Goal: Information Seeking & Learning: Learn about a topic

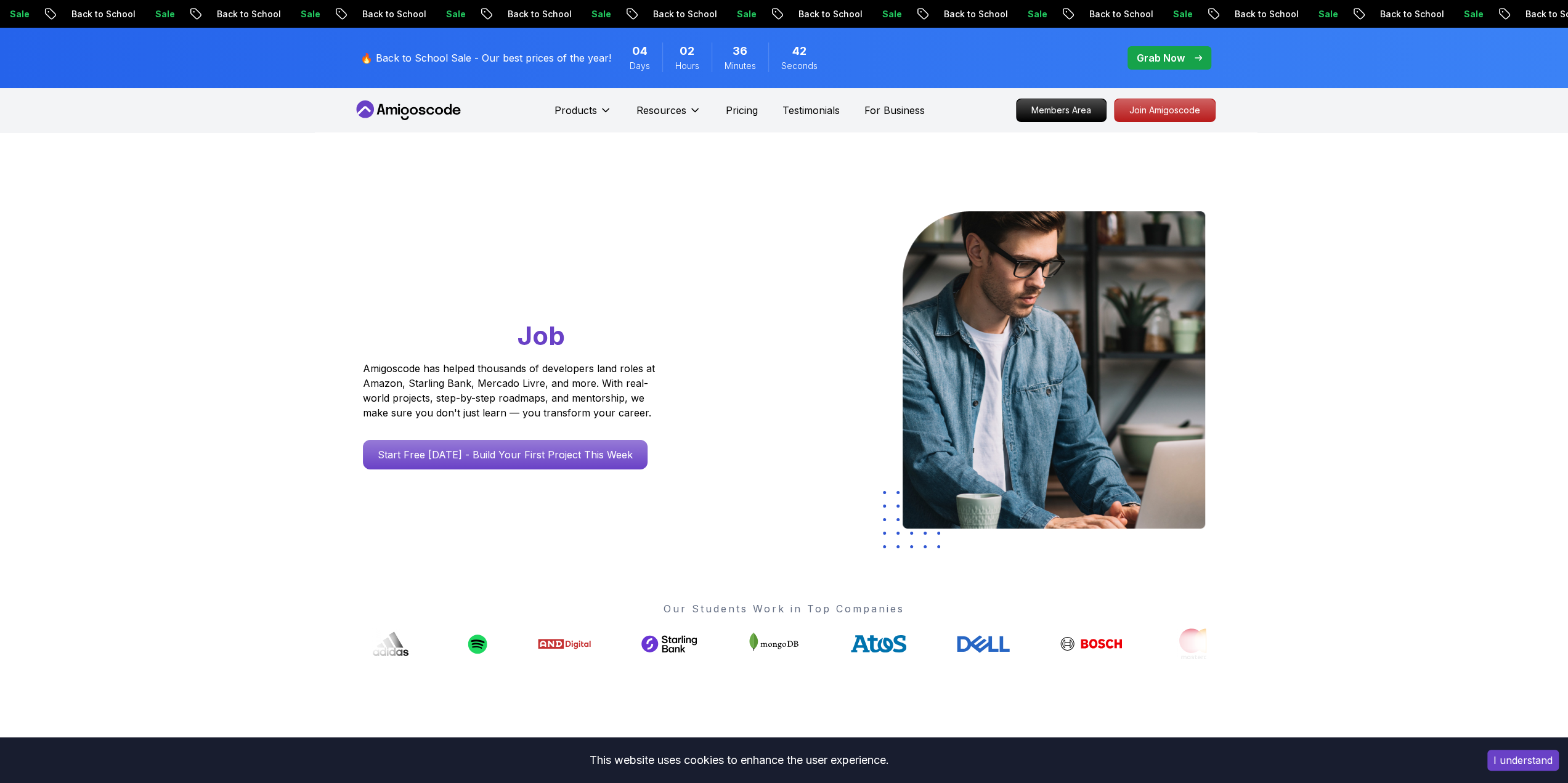
click at [605, 220] on h1 "Go From Learning to Hired: Master Java, Spring Boot & Cloud Skills That Get You…" at bounding box center [532, 283] width 339 height 142
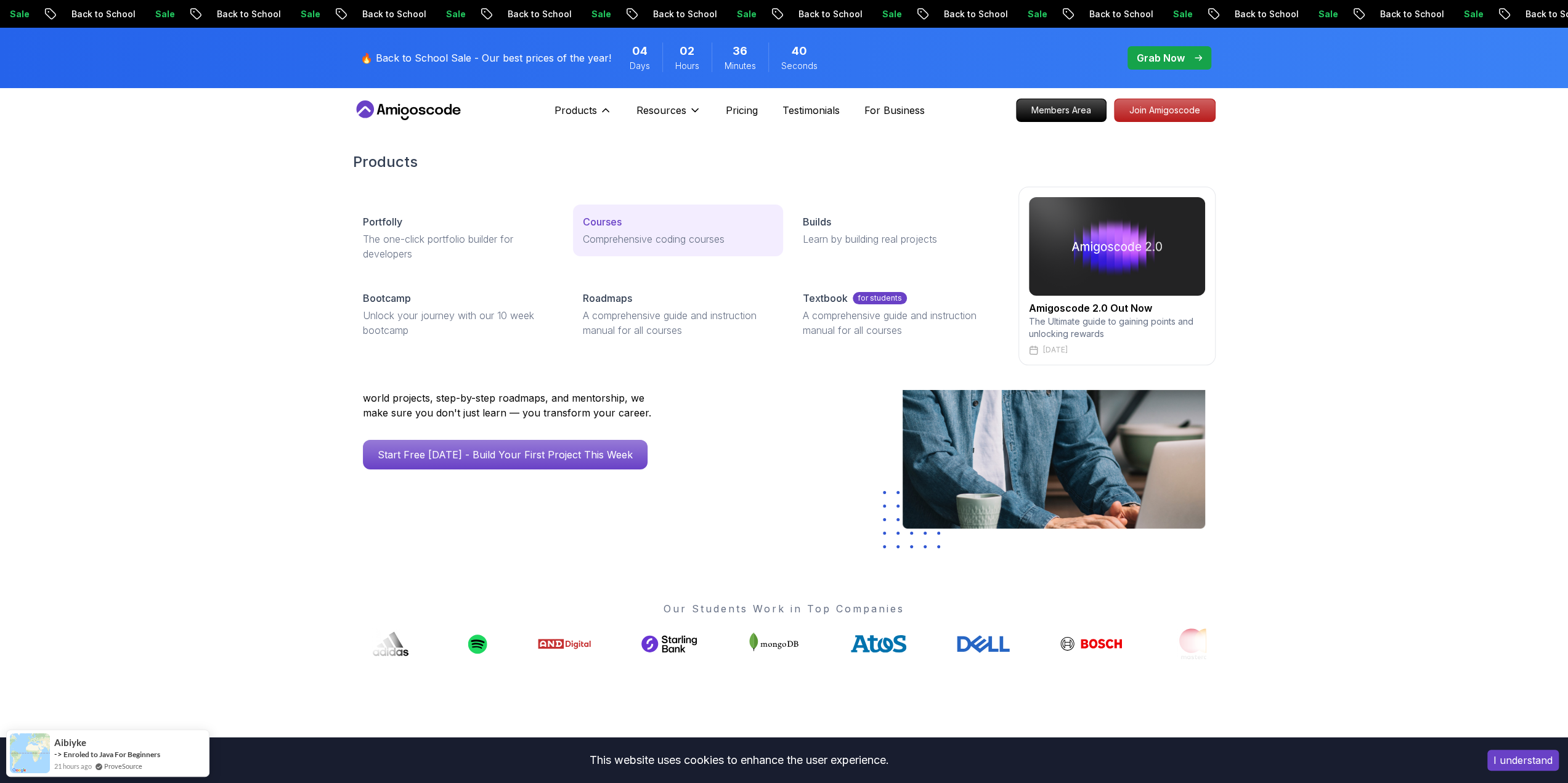
click at [605, 221] on p "Courses" at bounding box center [602, 221] width 39 height 15
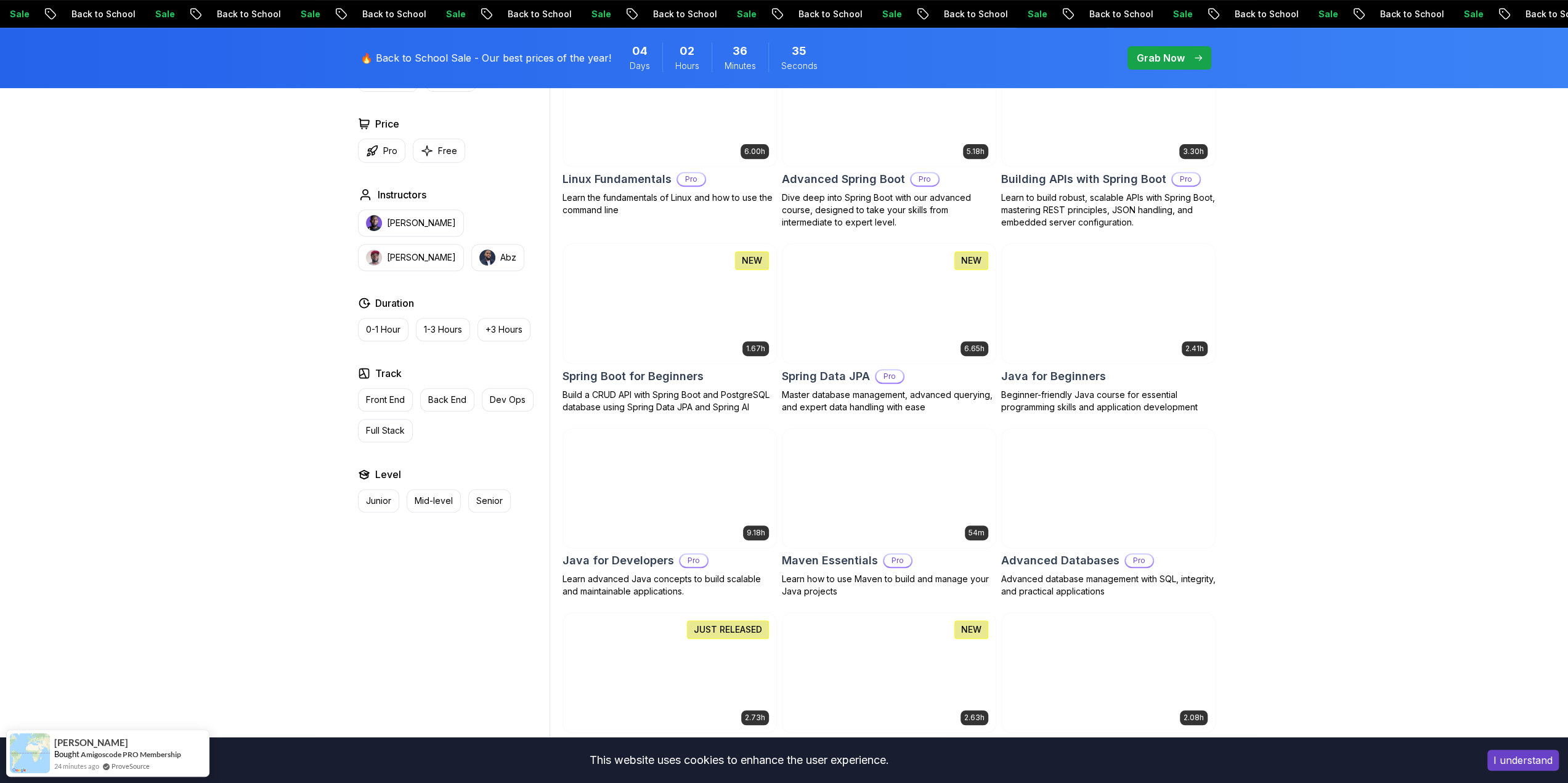
scroll to position [432, 0]
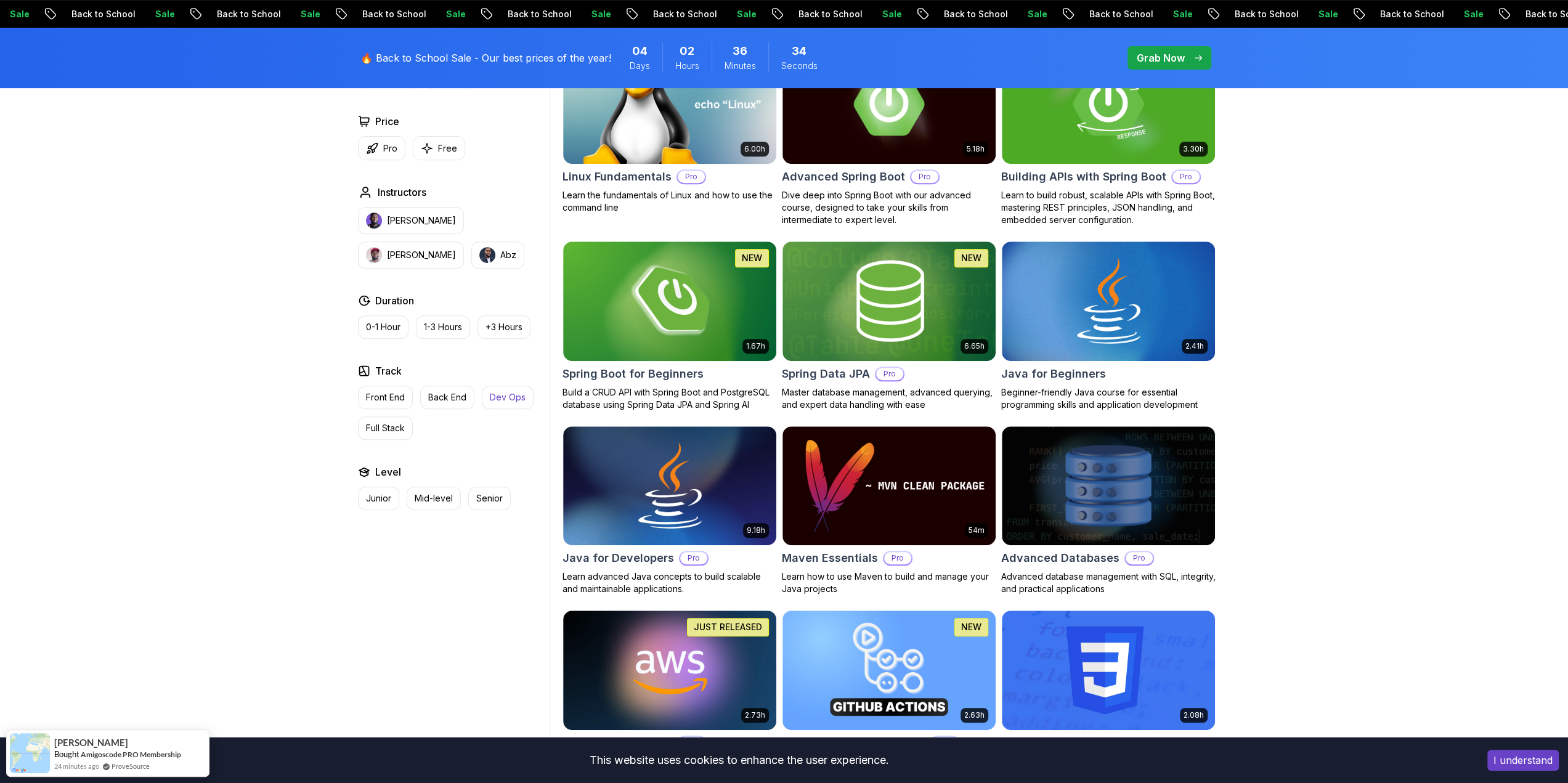
click at [500, 392] on p "Dev Ops" at bounding box center [508, 397] width 36 height 12
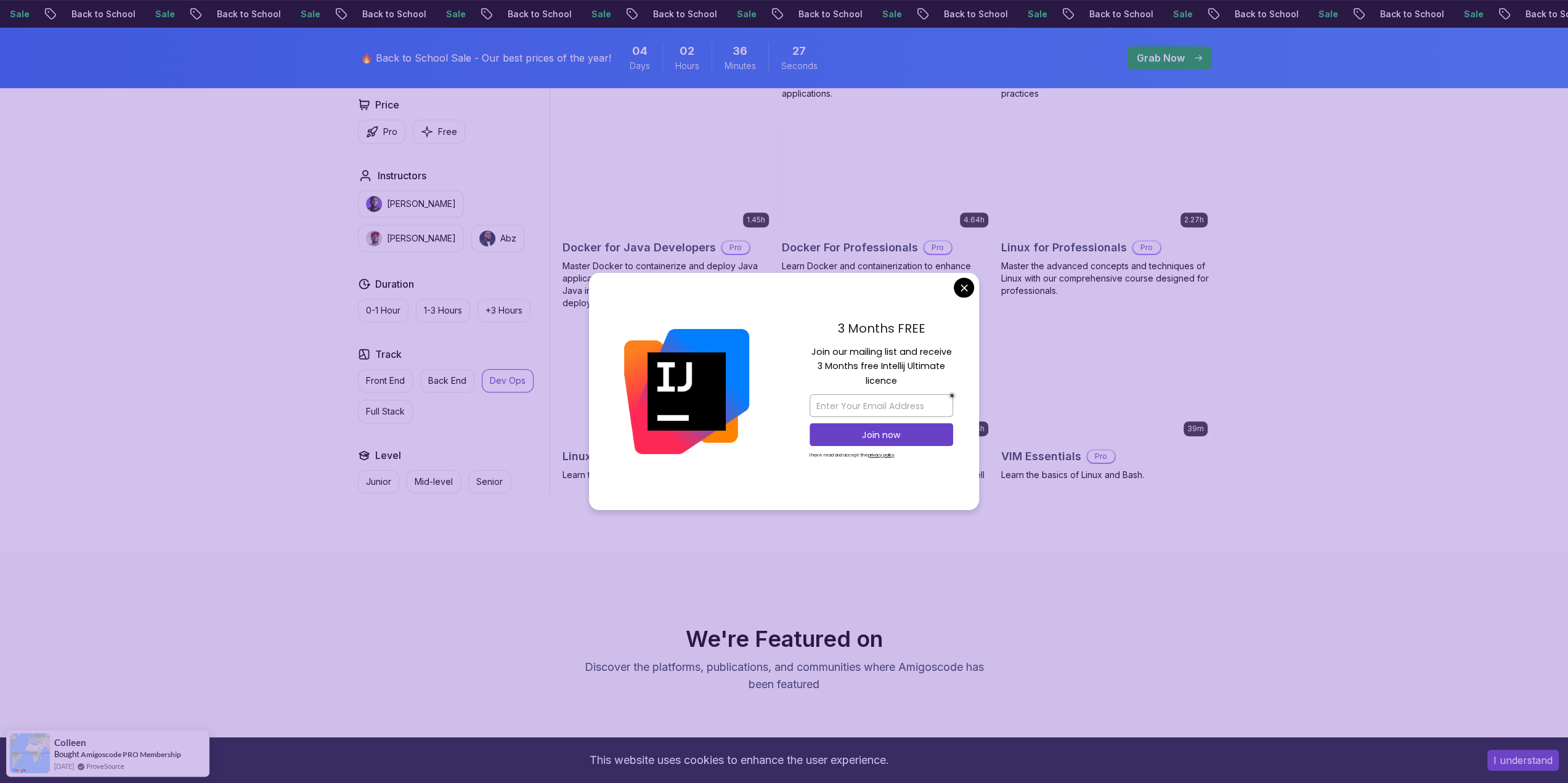
scroll to position [739, 0]
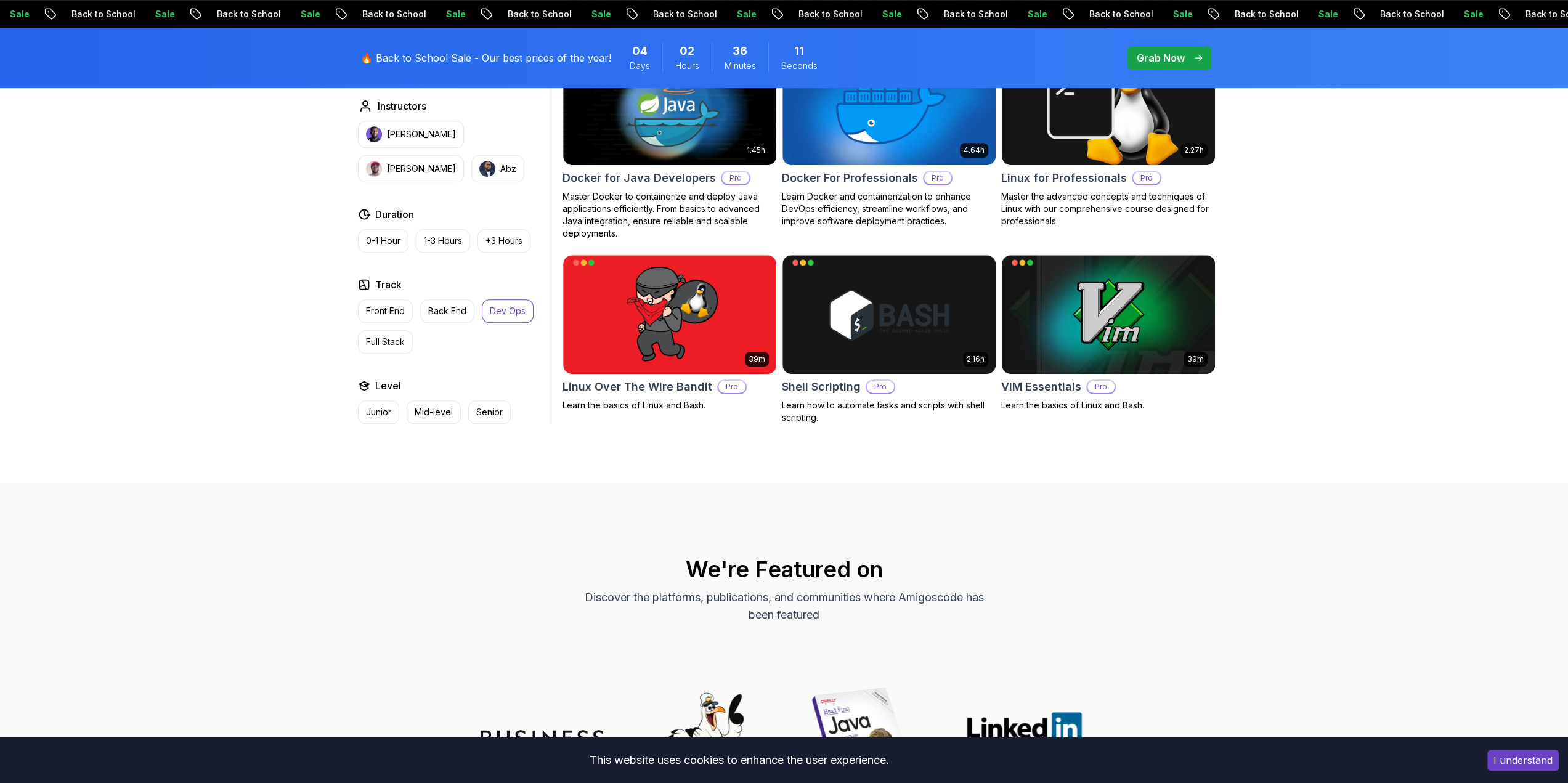
scroll to position [555, 0]
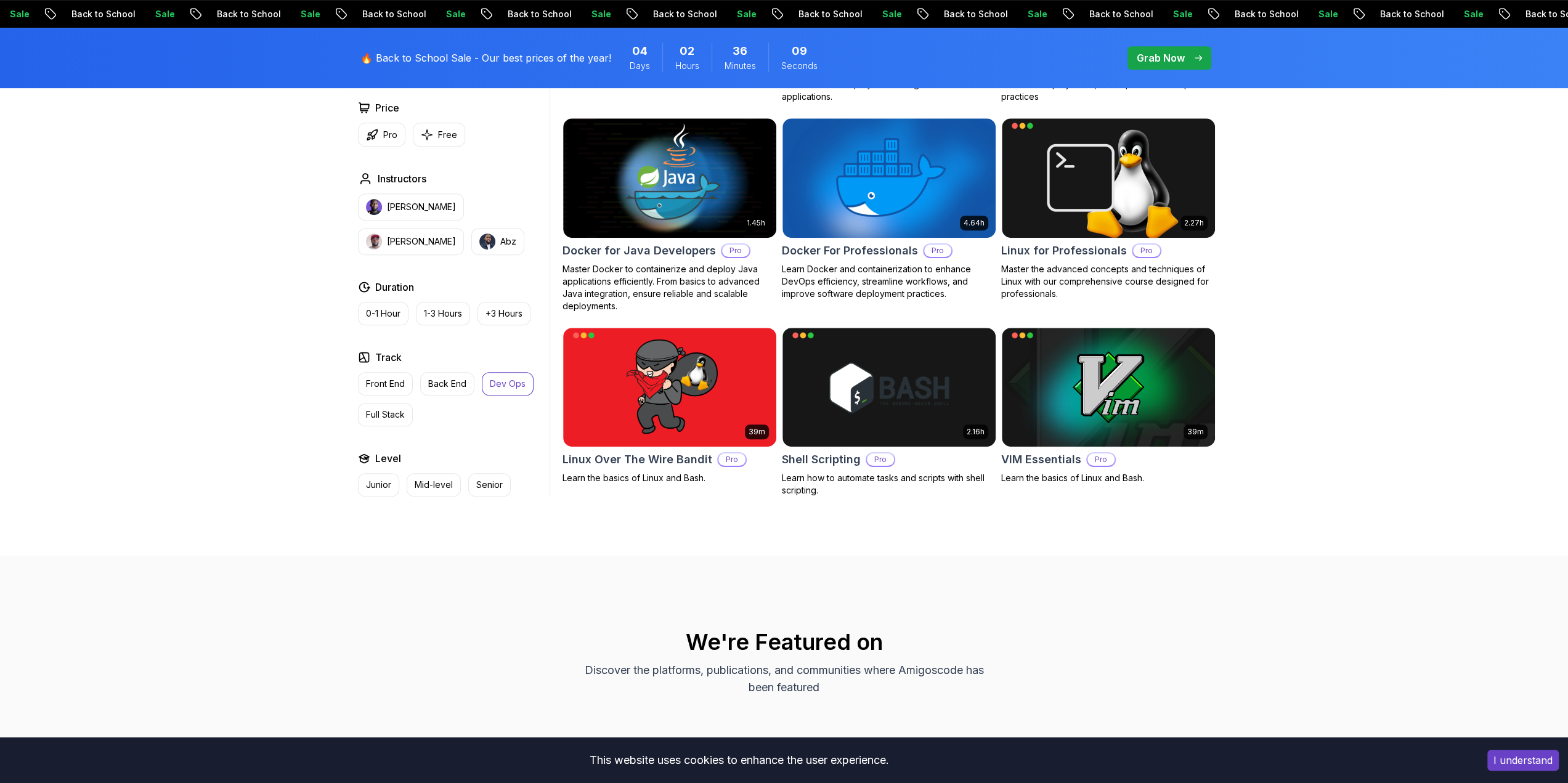
click at [505, 394] on button "Dev Ops" at bounding box center [507, 383] width 52 height 24
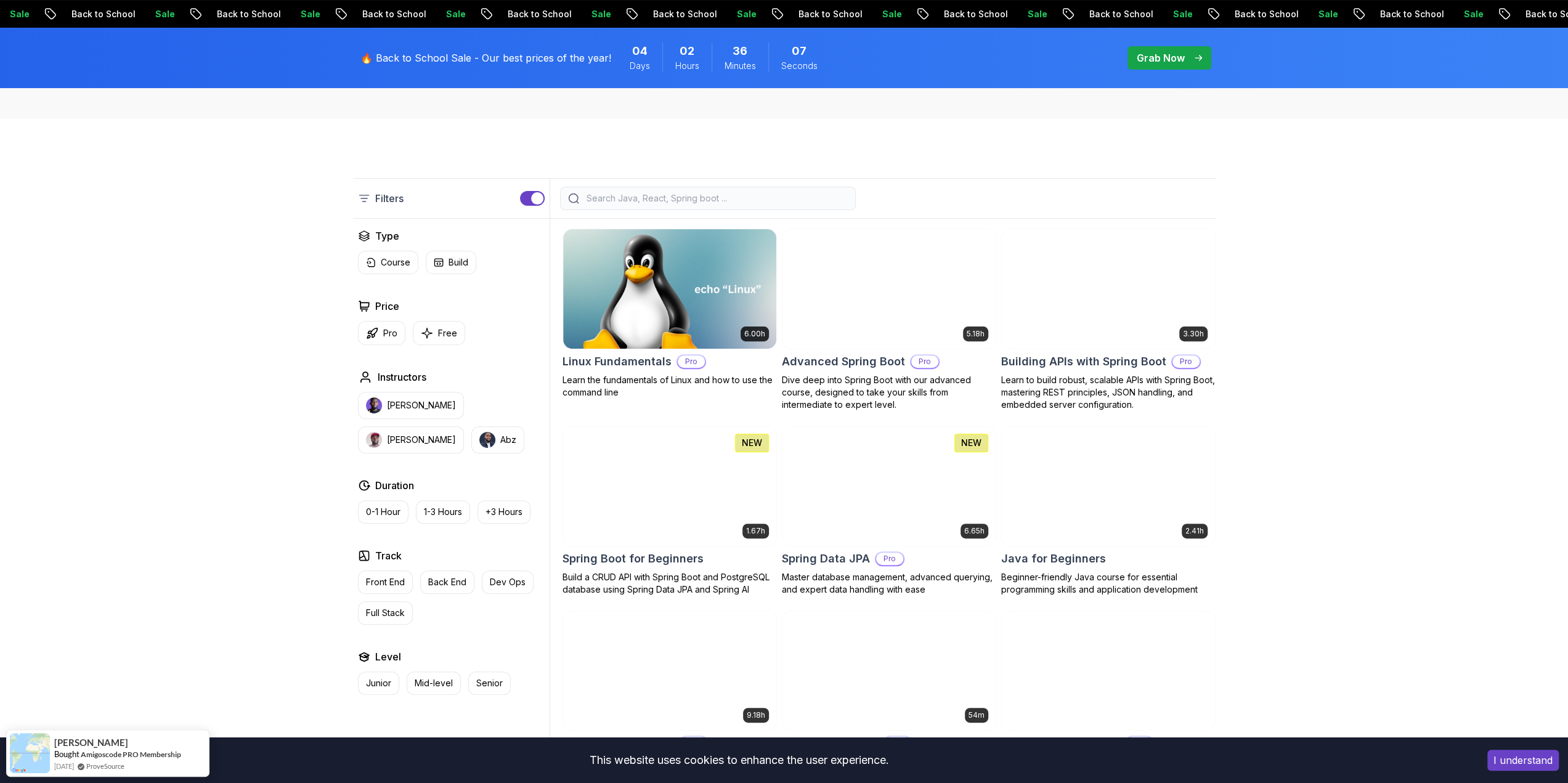
scroll to position [62, 0]
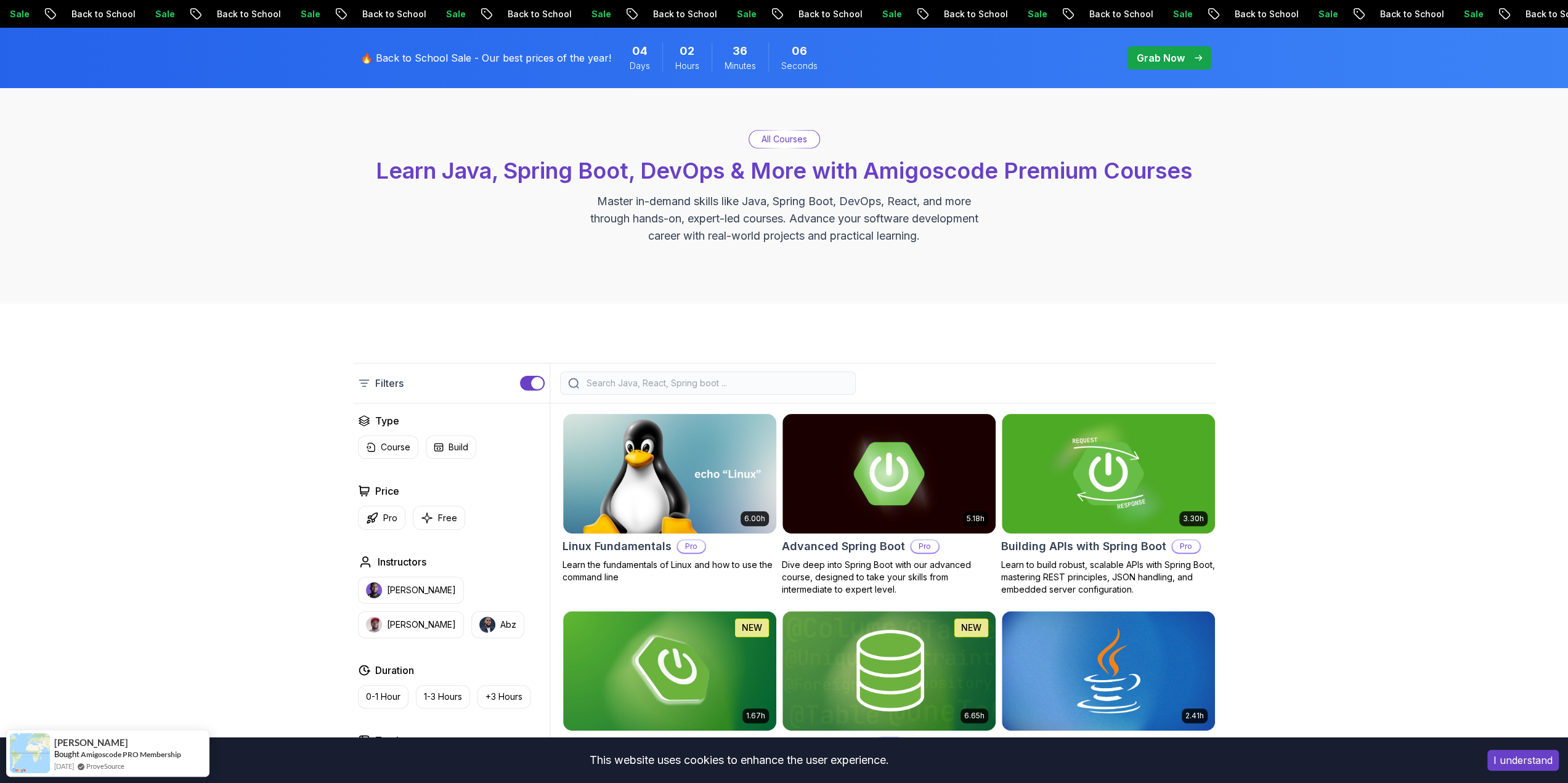
click at [663, 385] on input "search" at bounding box center [716, 383] width 264 height 12
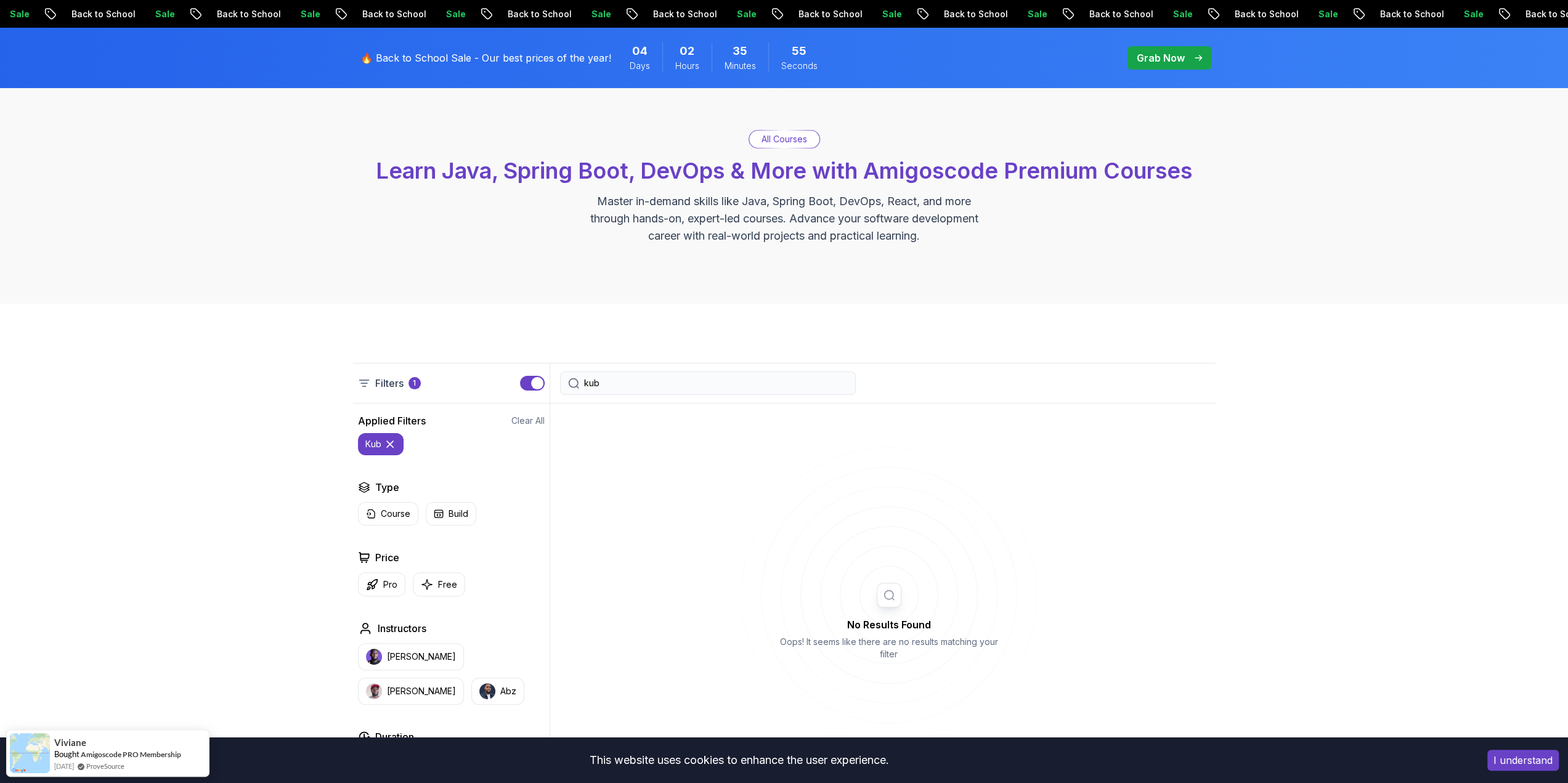
type input "kub"
